Goal: Navigation & Orientation: Find specific page/section

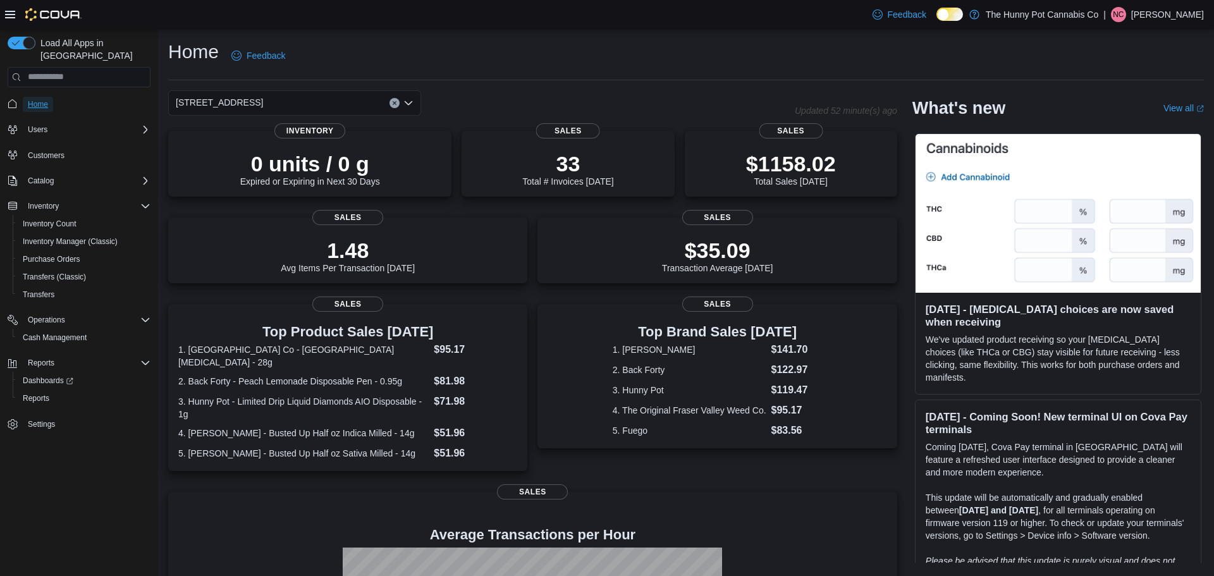
click at [46, 99] on span "Home" at bounding box center [38, 104] width 20 height 10
